Goal: Task Accomplishment & Management: Use online tool/utility

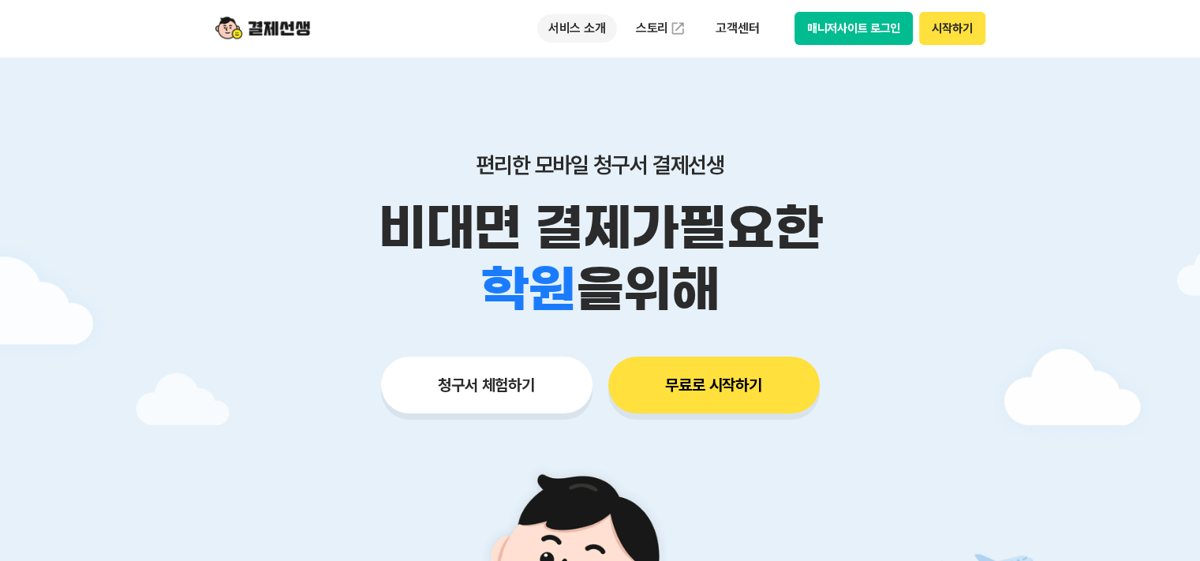
click at [581, 30] on p "서비스 소개" at bounding box center [577, 28] width 80 height 28
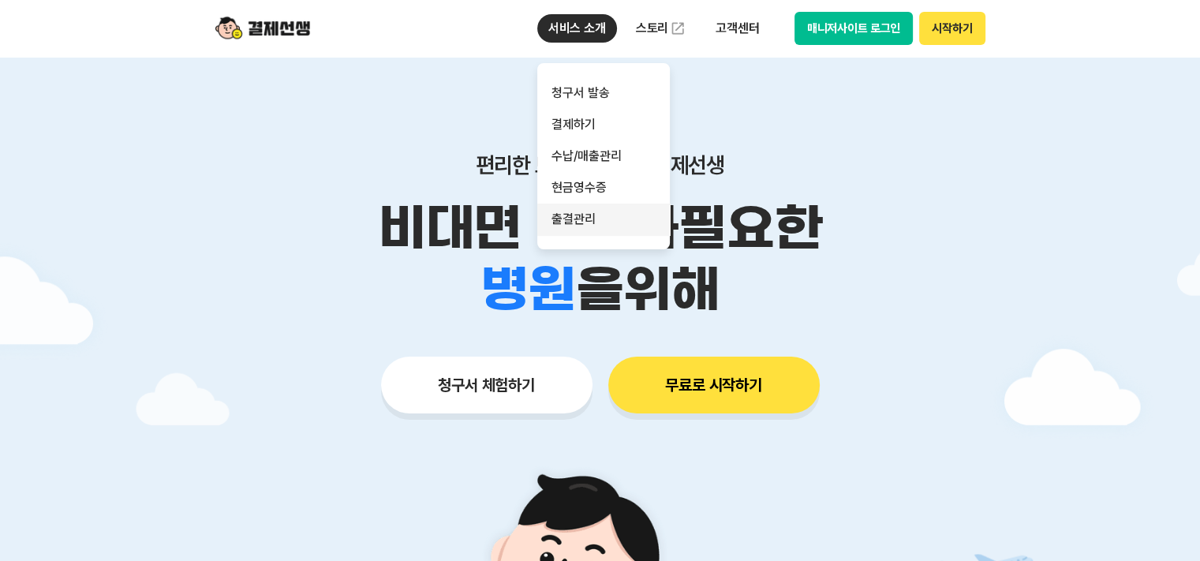
click at [571, 216] on link "출결관리" at bounding box center [603, 219] width 133 height 32
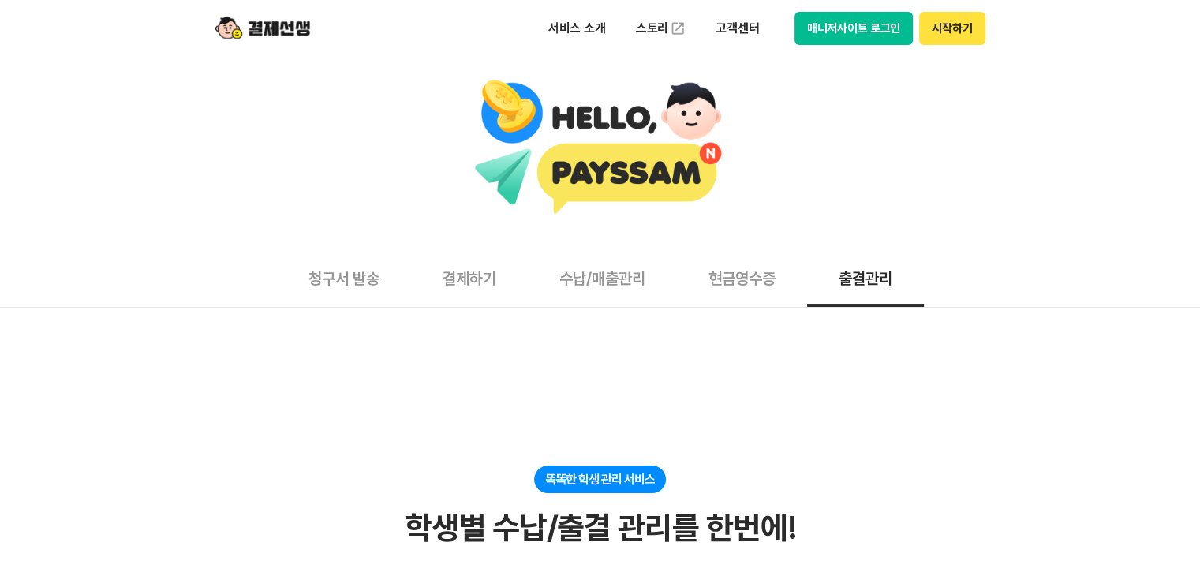
click at [364, 285] on button "청구서 발송" at bounding box center [344, 277] width 134 height 58
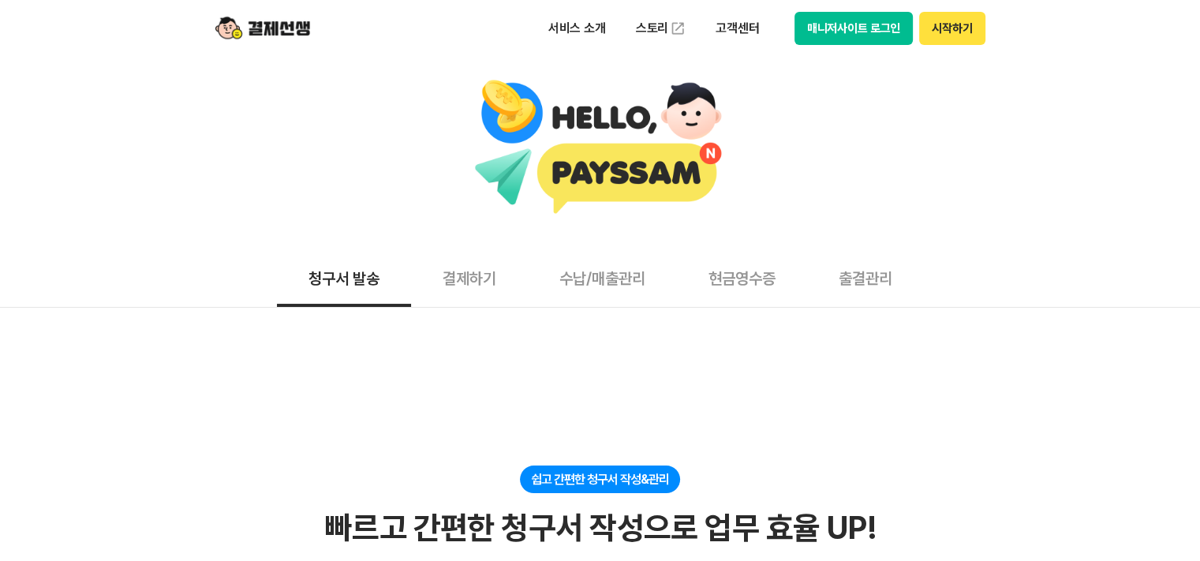
click at [479, 276] on button "결제하기" at bounding box center [469, 277] width 117 height 58
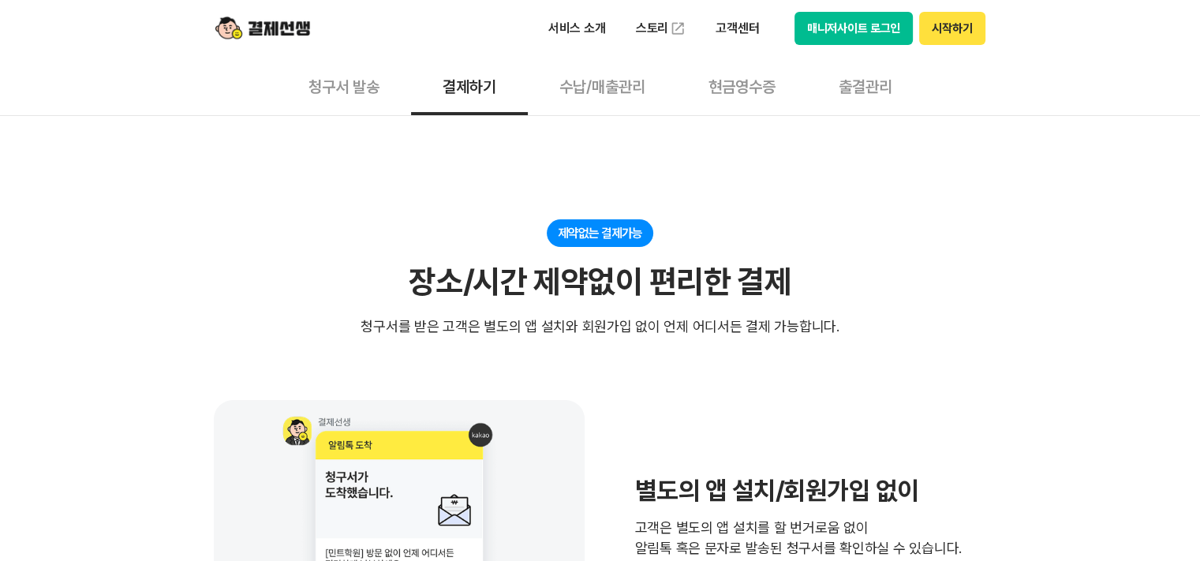
scroll to position [316, 0]
